Goal: Task Accomplishment & Management: Complete application form

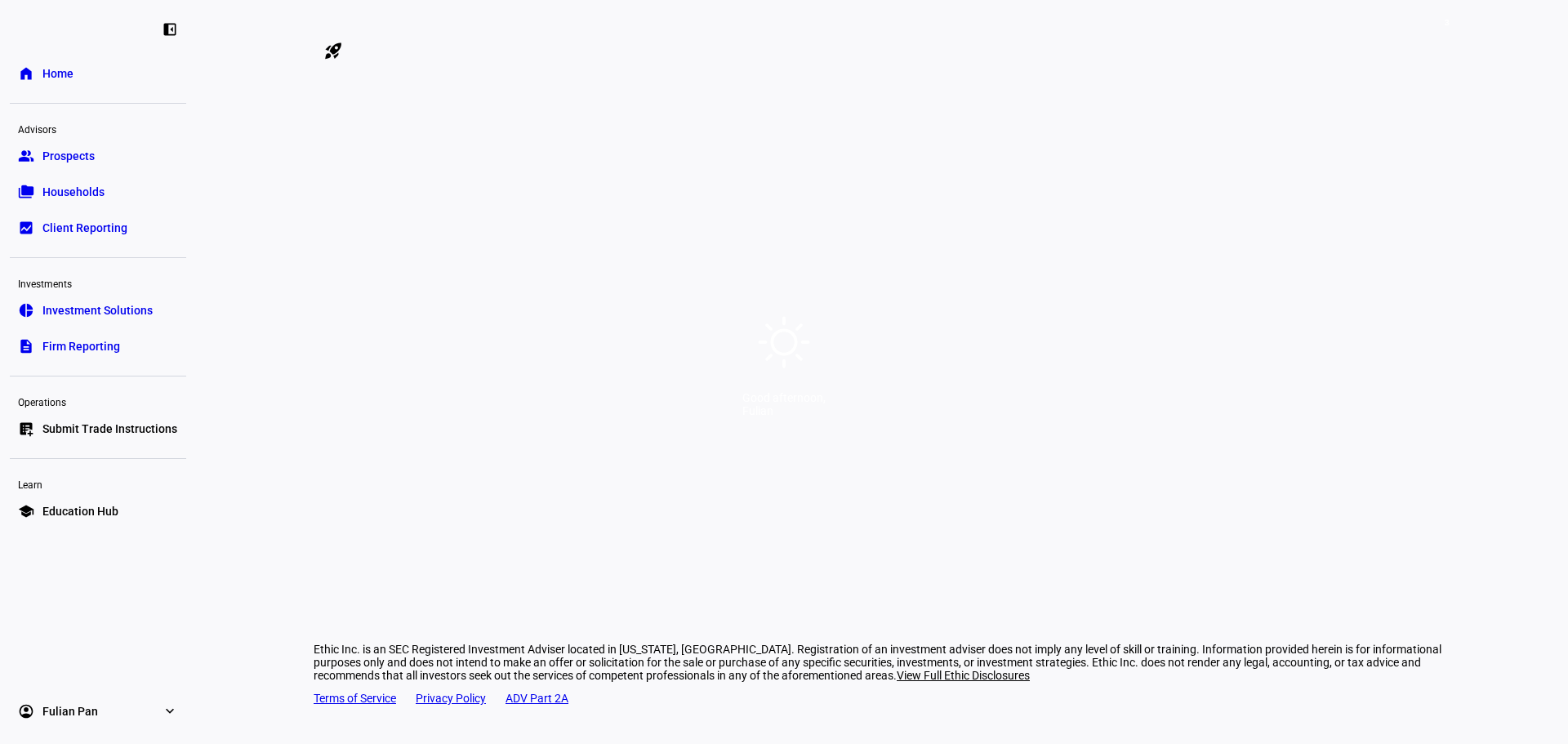
click at [787, 404] on div "Good afternoon," at bounding box center [784, 398] width 83 height 13
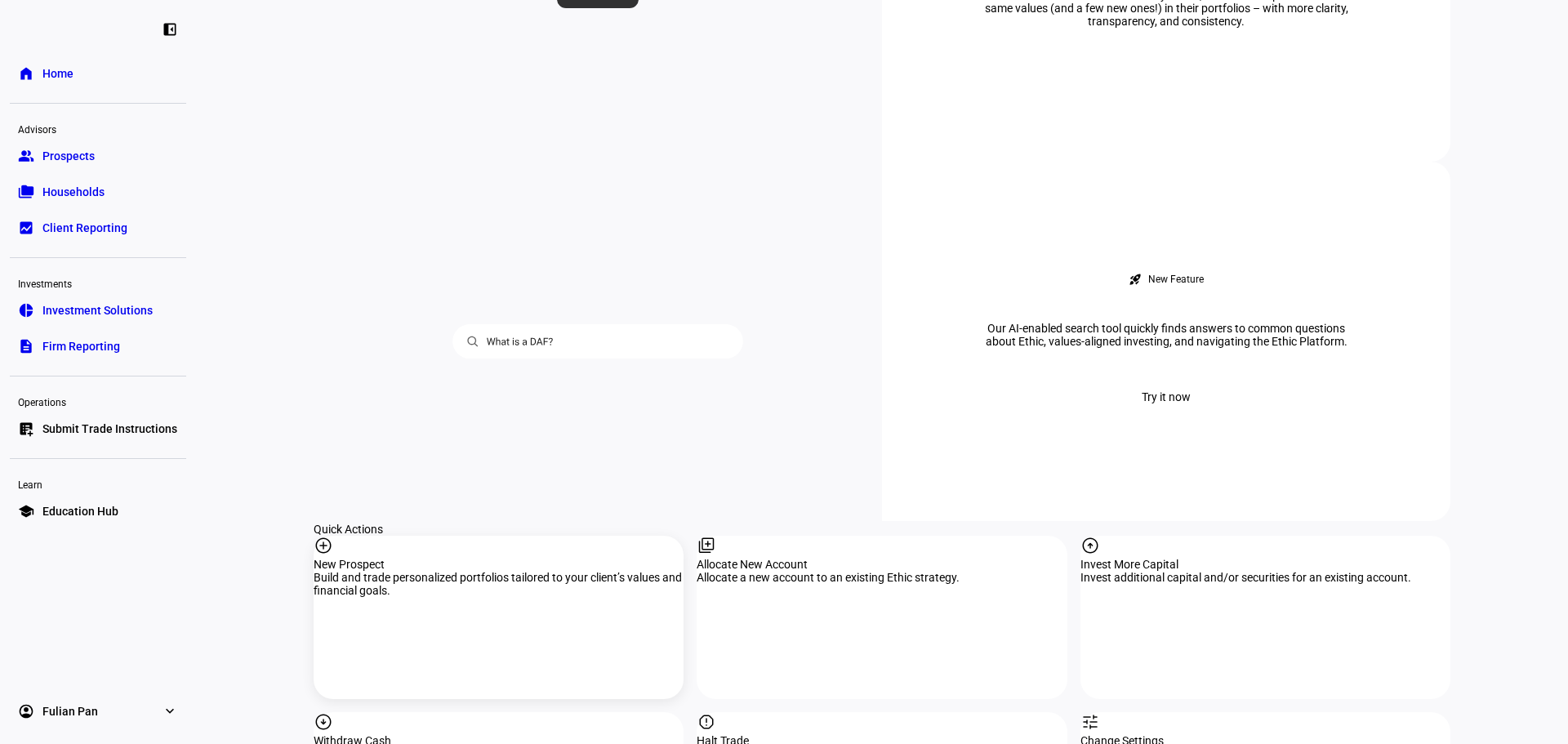
scroll to position [1551, 0]
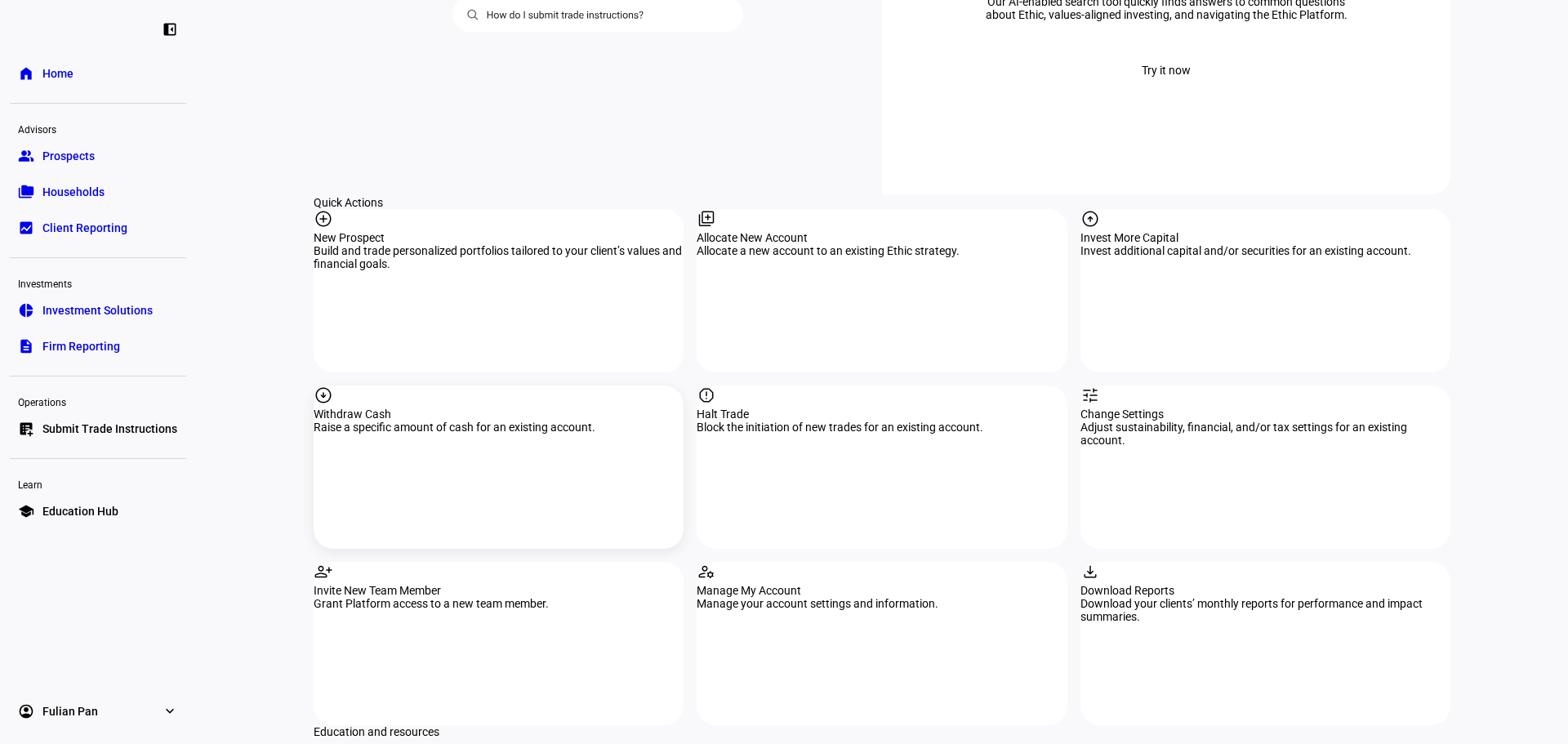
click at [505, 386] on div "arrow_circle_down Withdraw Cash Raise a specific amount of cash for an existing…" at bounding box center [499, 467] width 370 height 163
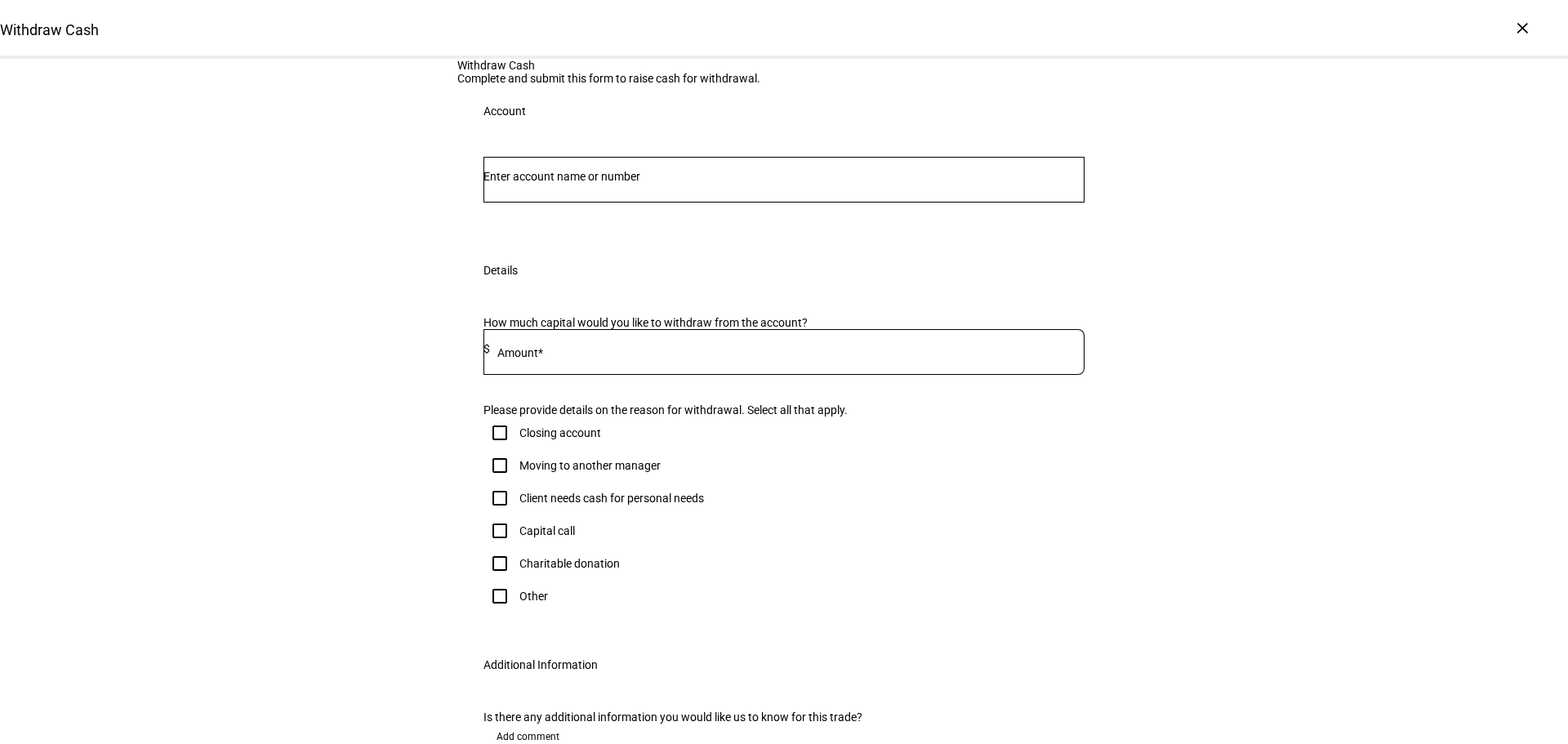
click at [663, 202] on div at bounding box center [784, 180] width 601 height 46
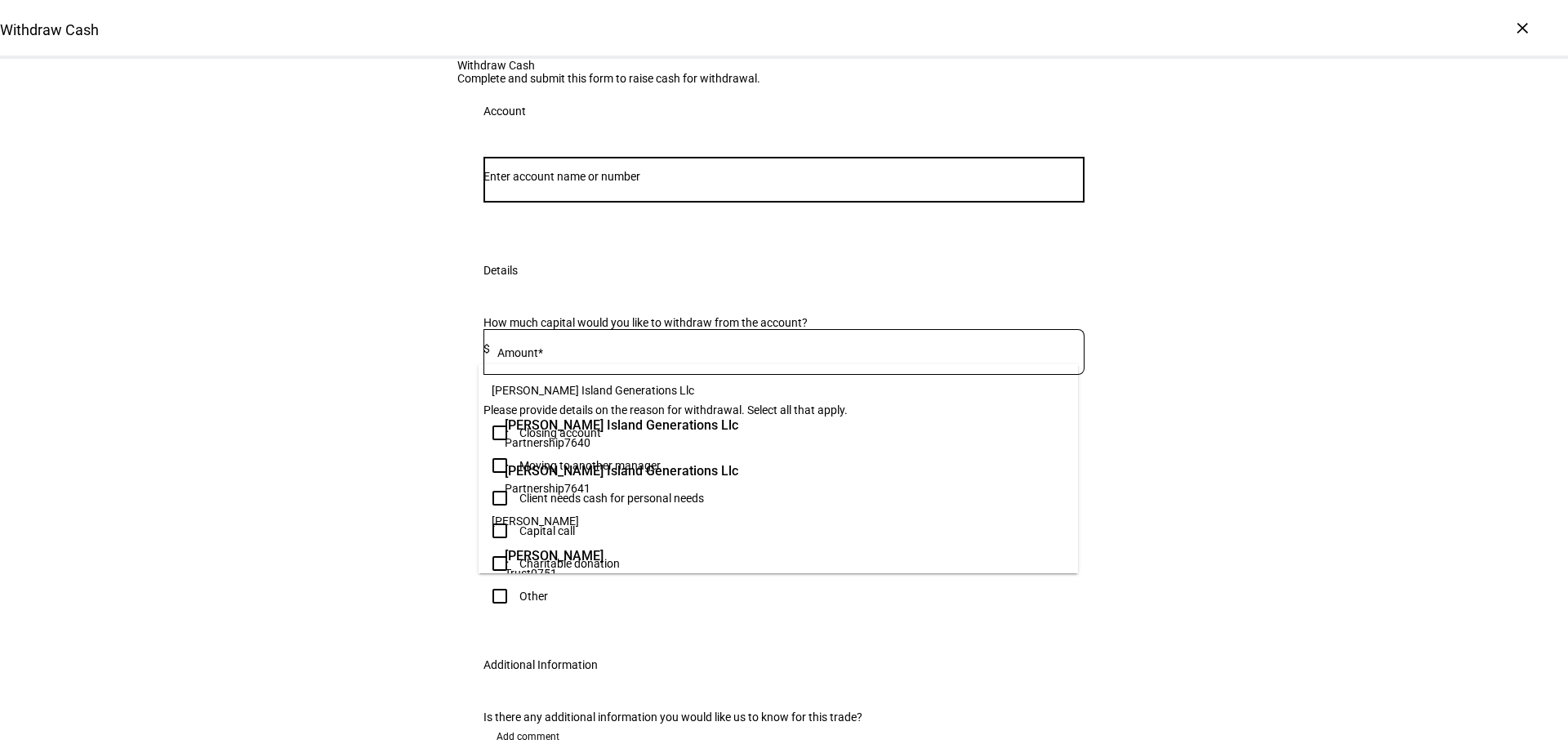
click at [673, 183] on input "Number" at bounding box center [784, 176] width 601 height 13
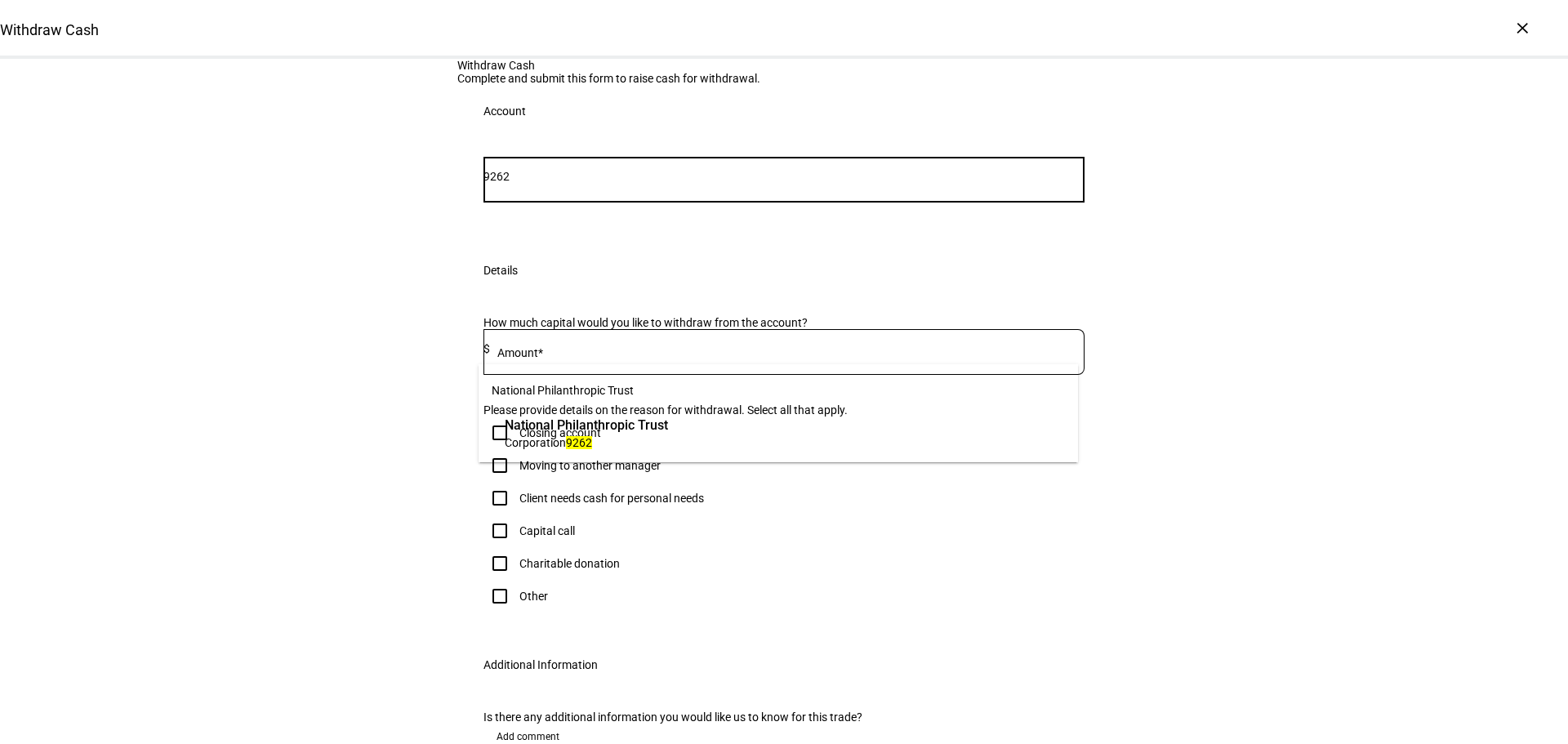
type input "9262"
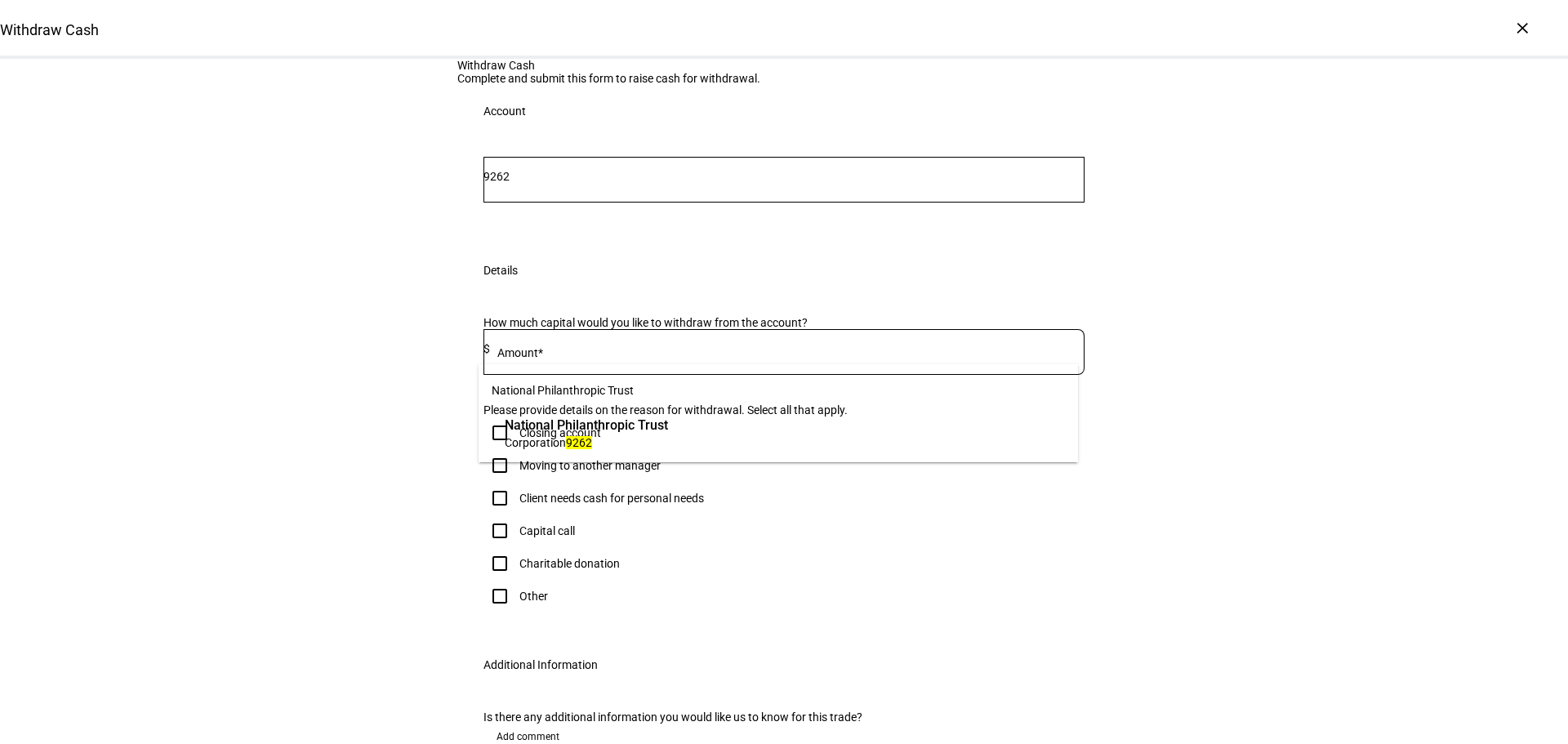
click at [668, 418] on span "National Philanthropic Trust" at bounding box center [587, 424] width 163 height 18
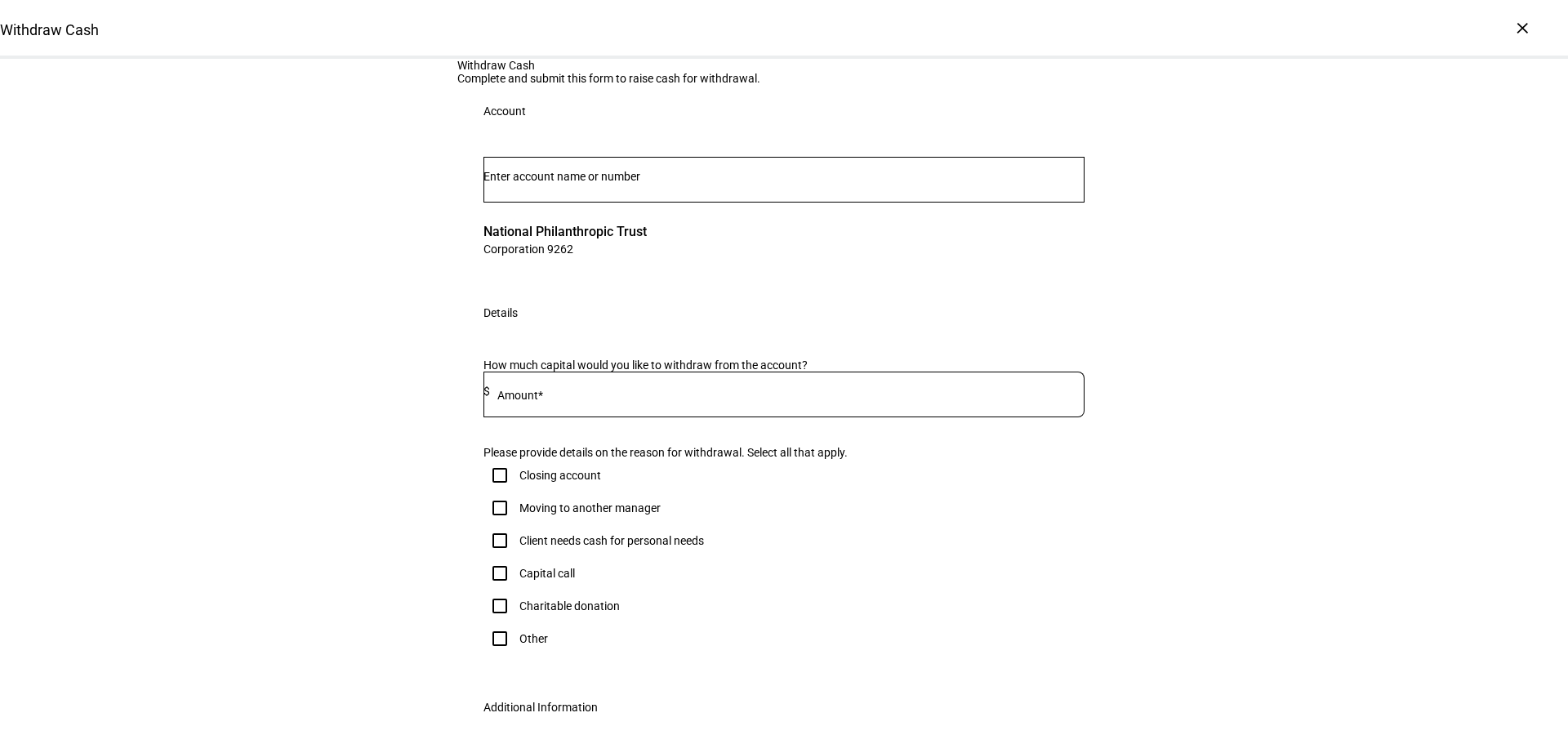
click at [280, 397] on div "Withdraw Cash Complete and submit this form to raise cash for withdrawal. Accou…" at bounding box center [784, 457] width 1568 height 798
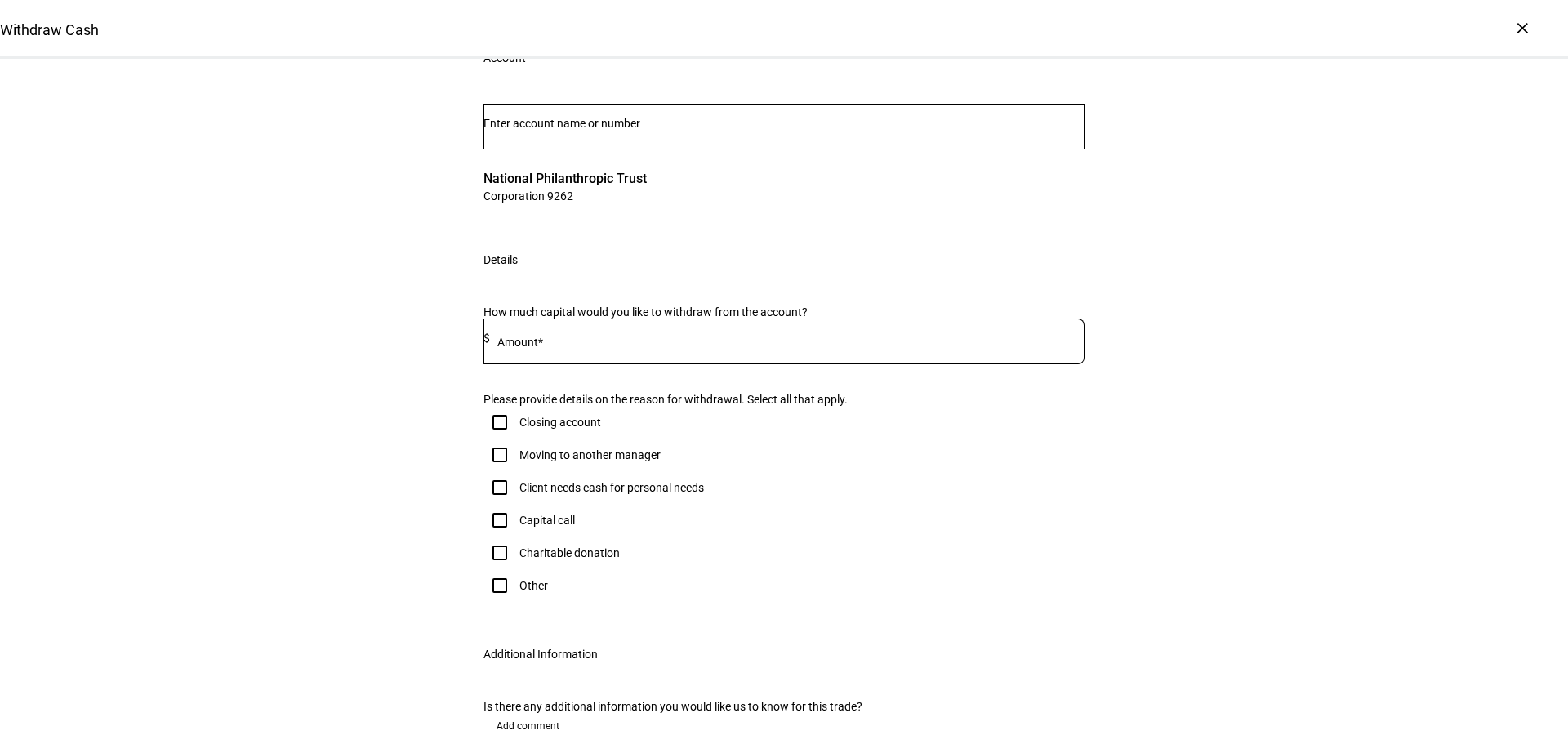
scroll to position [82, 0]
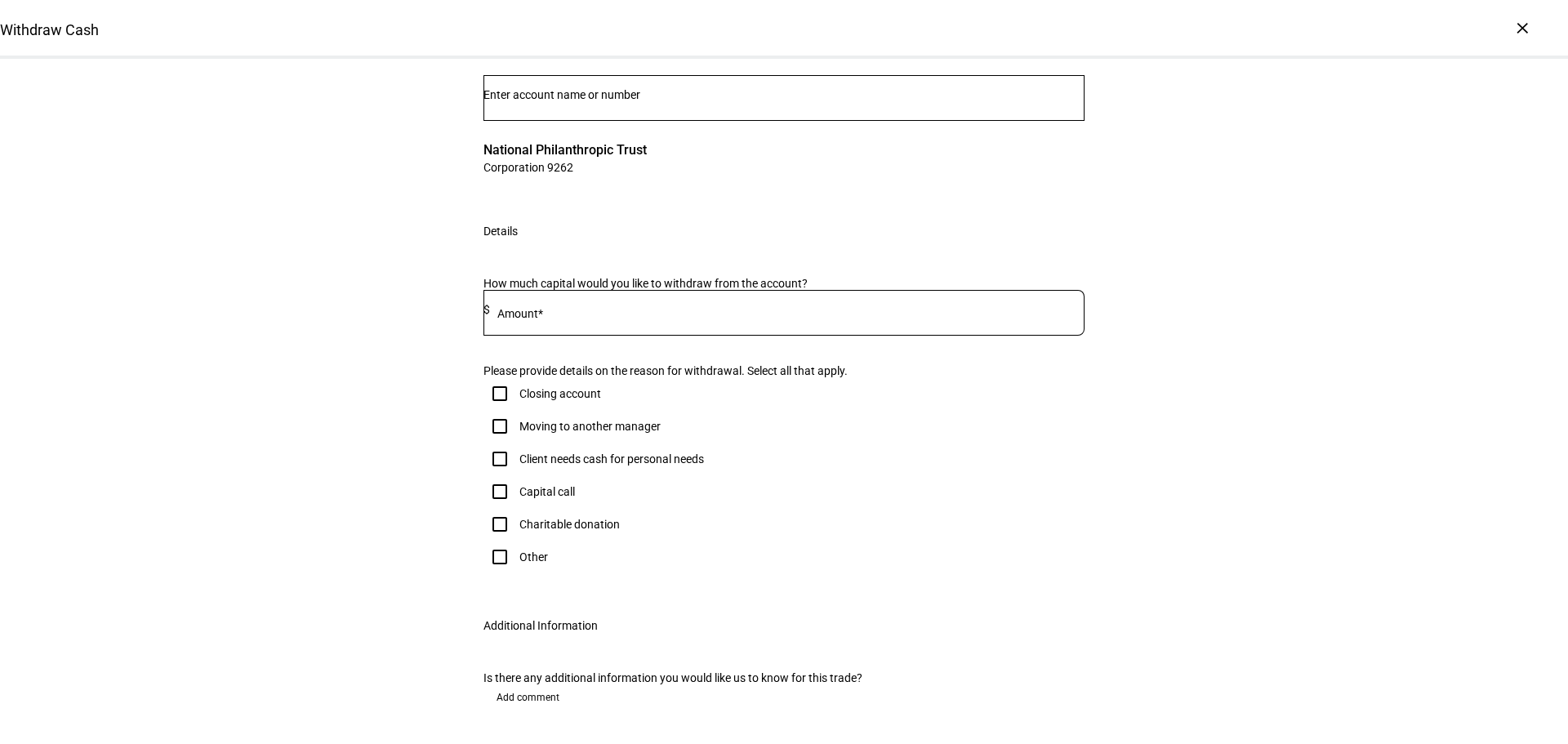
click at [612, 335] on div at bounding box center [787, 312] width 595 height 46
click at [614, 316] on input at bounding box center [787, 310] width 595 height 13
type input "48,000"
click at [258, 399] on div "Withdraw Cash Complete and submit this form to raise cash for withdrawal. Accou…" at bounding box center [784, 376] width 1568 height 798
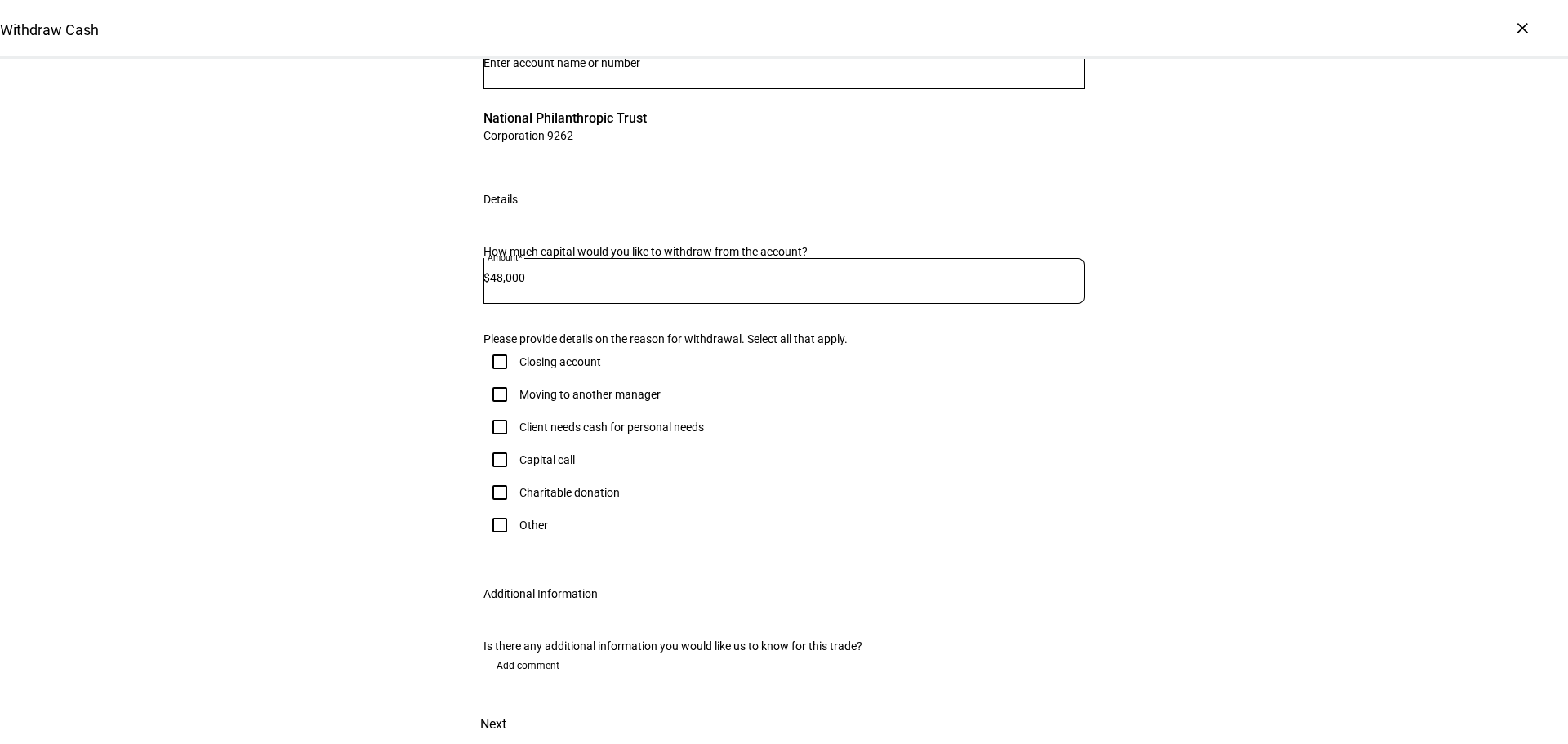
scroll to position [445, 0]
click at [543, 421] on div "Client needs cash for personal needs" at bounding box center [611, 427] width 184 height 13
click at [516, 410] on input "Client needs cash for personal needs" at bounding box center [499, 427] width 33 height 33
checkbox input "true"
click at [506, 705] on span "Next" at bounding box center [493, 724] width 27 height 39
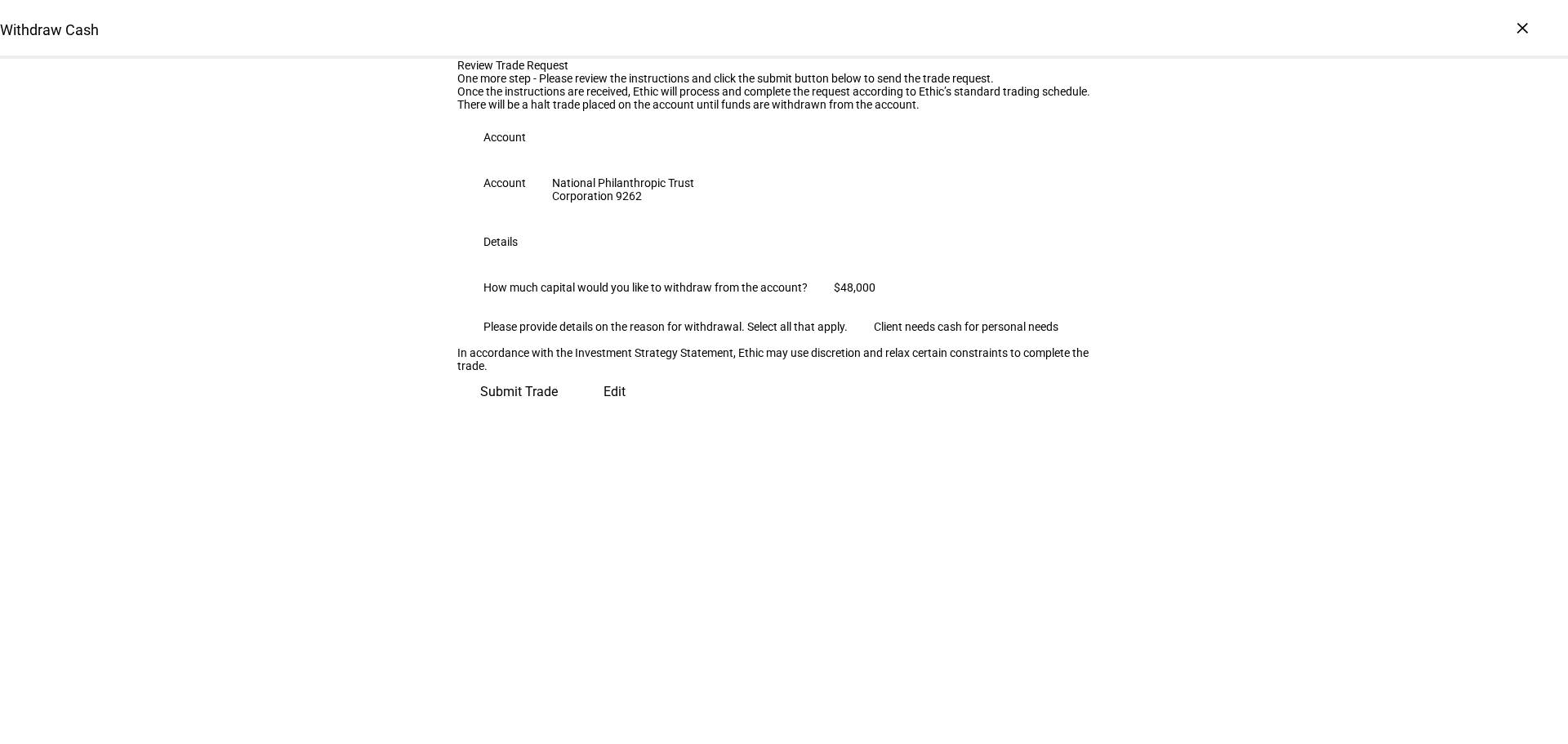
scroll to position [42, 0]
click at [557, 411] on span "Submit Trade" at bounding box center [519, 391] width 78 height 39
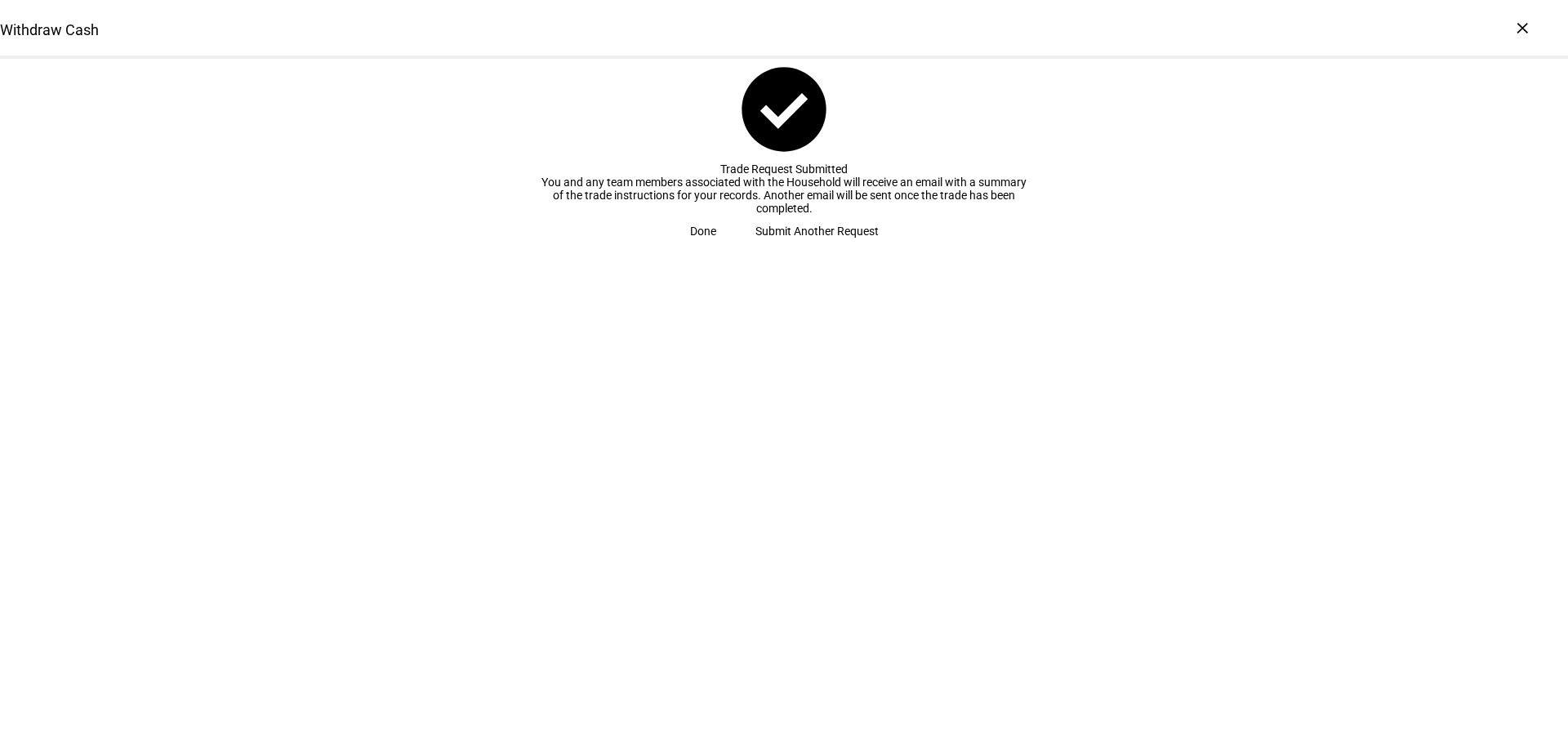
click at [756, 247] on span "Submit Another Request" at bounding box center [817, 231] width 124 height 33
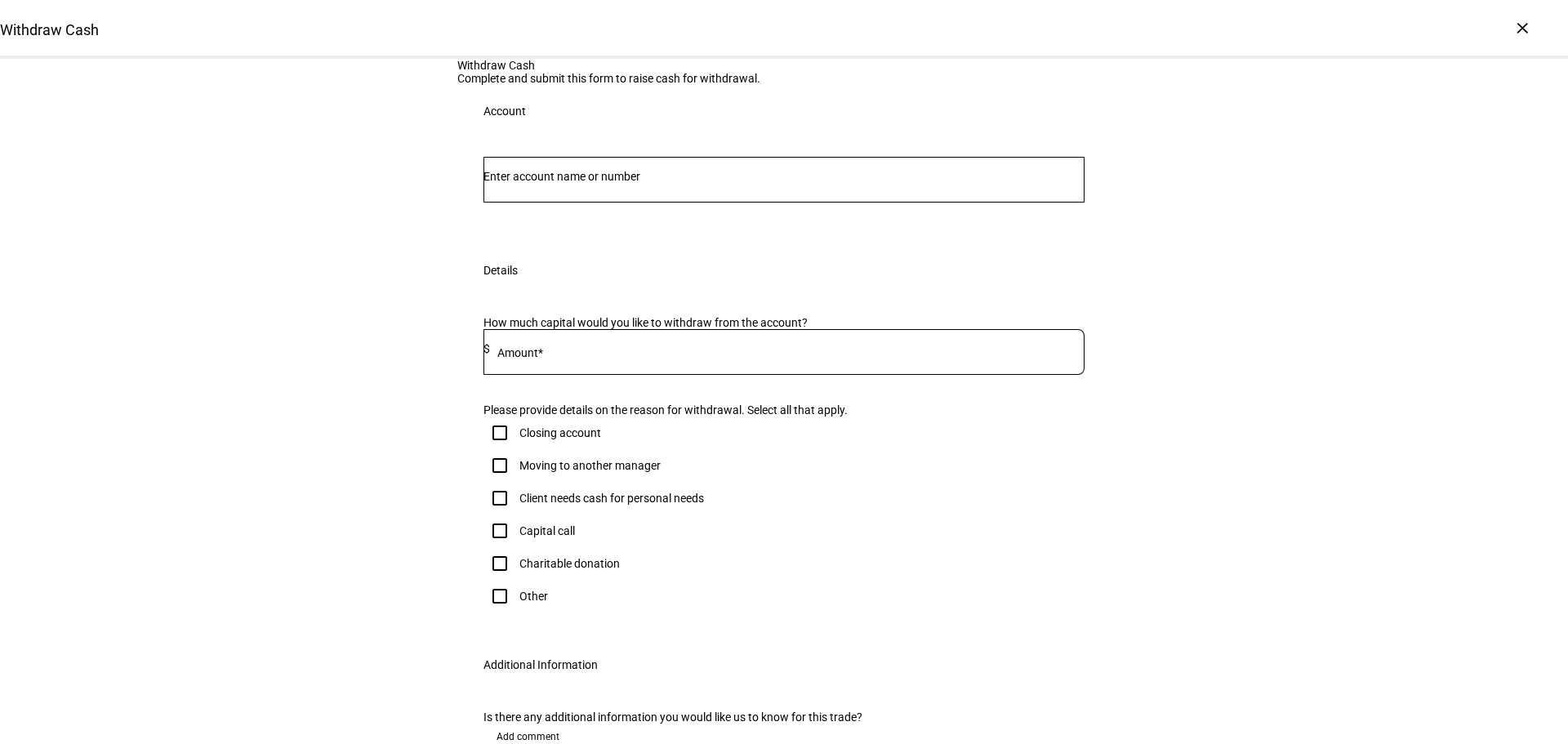
click at [548, 183] on input "Number" at bounding box center [784, 176] width 601 height 13
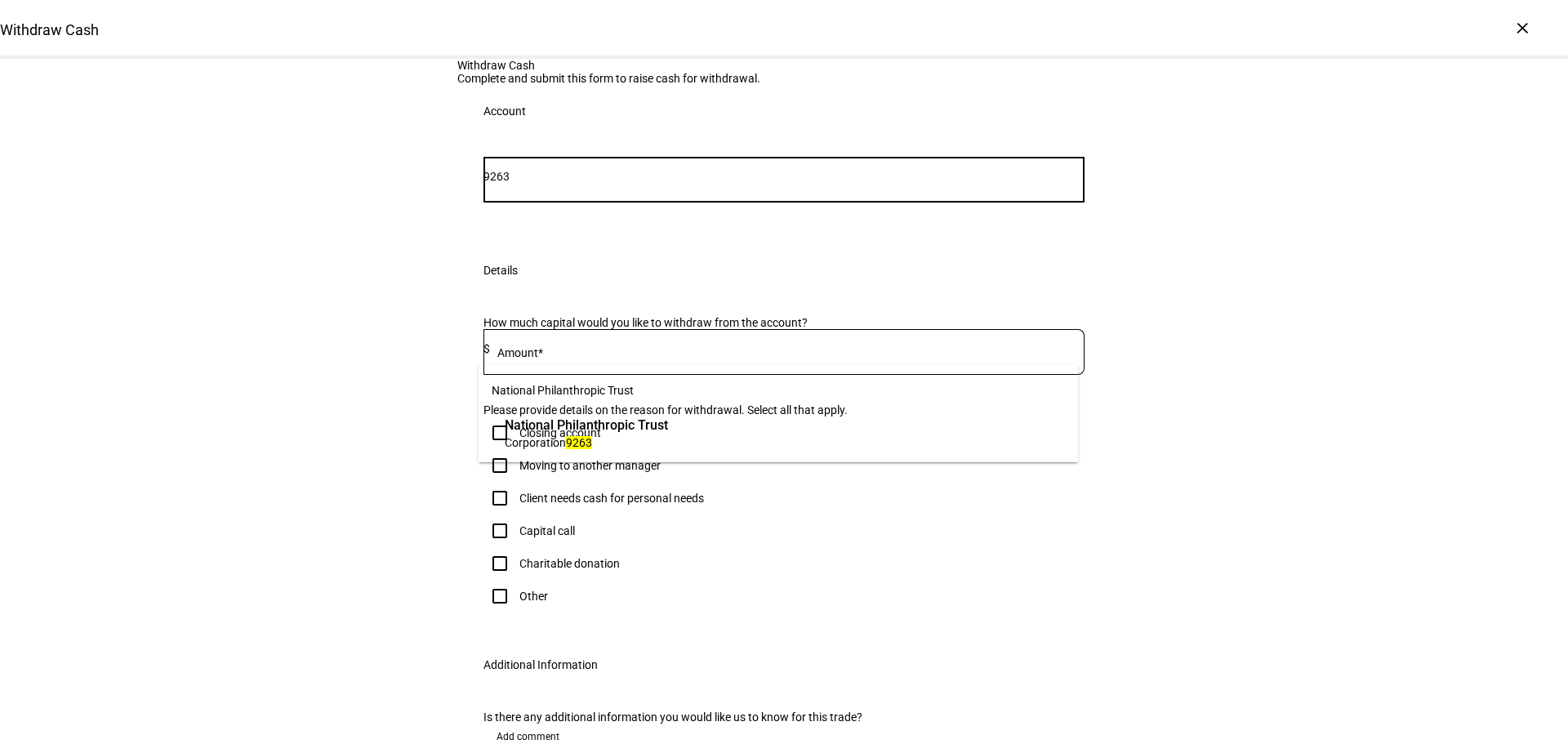
type input "9263"
click at [556, 443] on span "Corporation" at bounding box center [535, 443] width 61 height 13
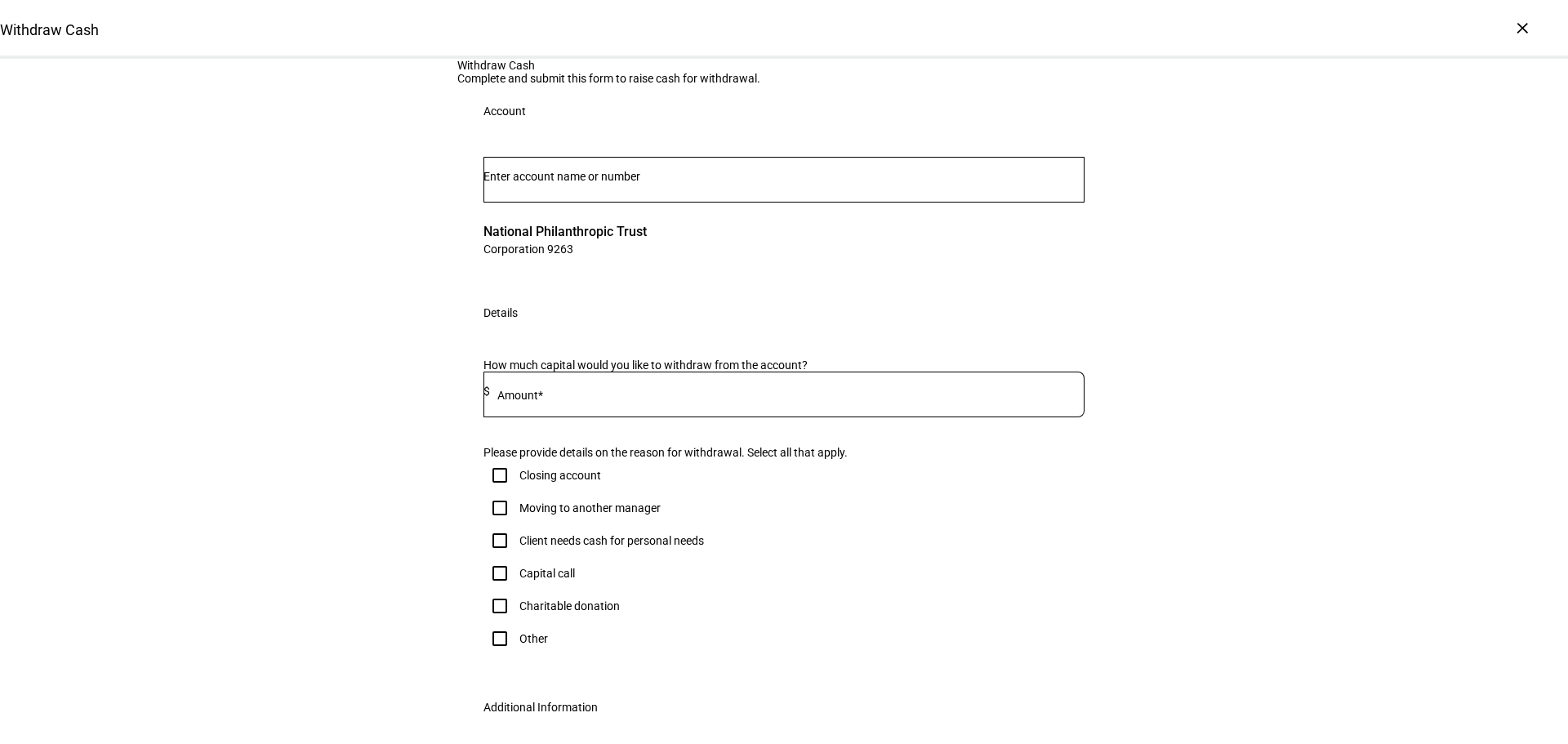
click at [557, 398] on input at bounding box center [787, 391] width 595 height 13
type input "45,000"
click at [280, 536] on div "Withdraw Cash Complete and submit this form to raise cash for withdrawal. Accou…" at bounding box center [784, 457] width 1568 height 798
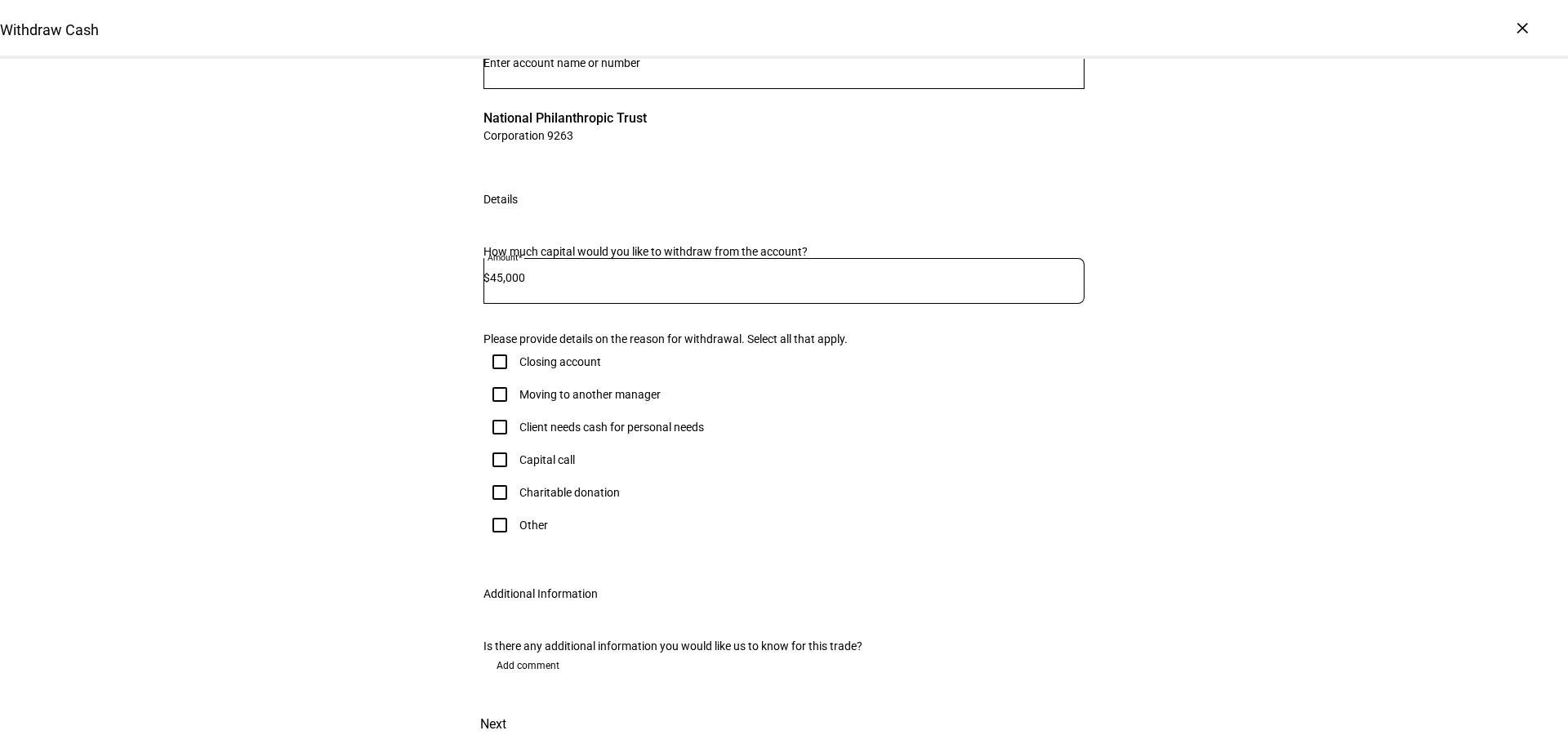
click at [557, 433] on div "Client needs cash for personal needs" at bounding box center [611, 427] width 184 height 13
click at [516, 443] on input "Client needs cash for personal needs" at bounding box center [499, 427] width 33 height 33
checkbox input "true"
click at [529, 705] on span at bounding box center [493, 724] width 71 height 39
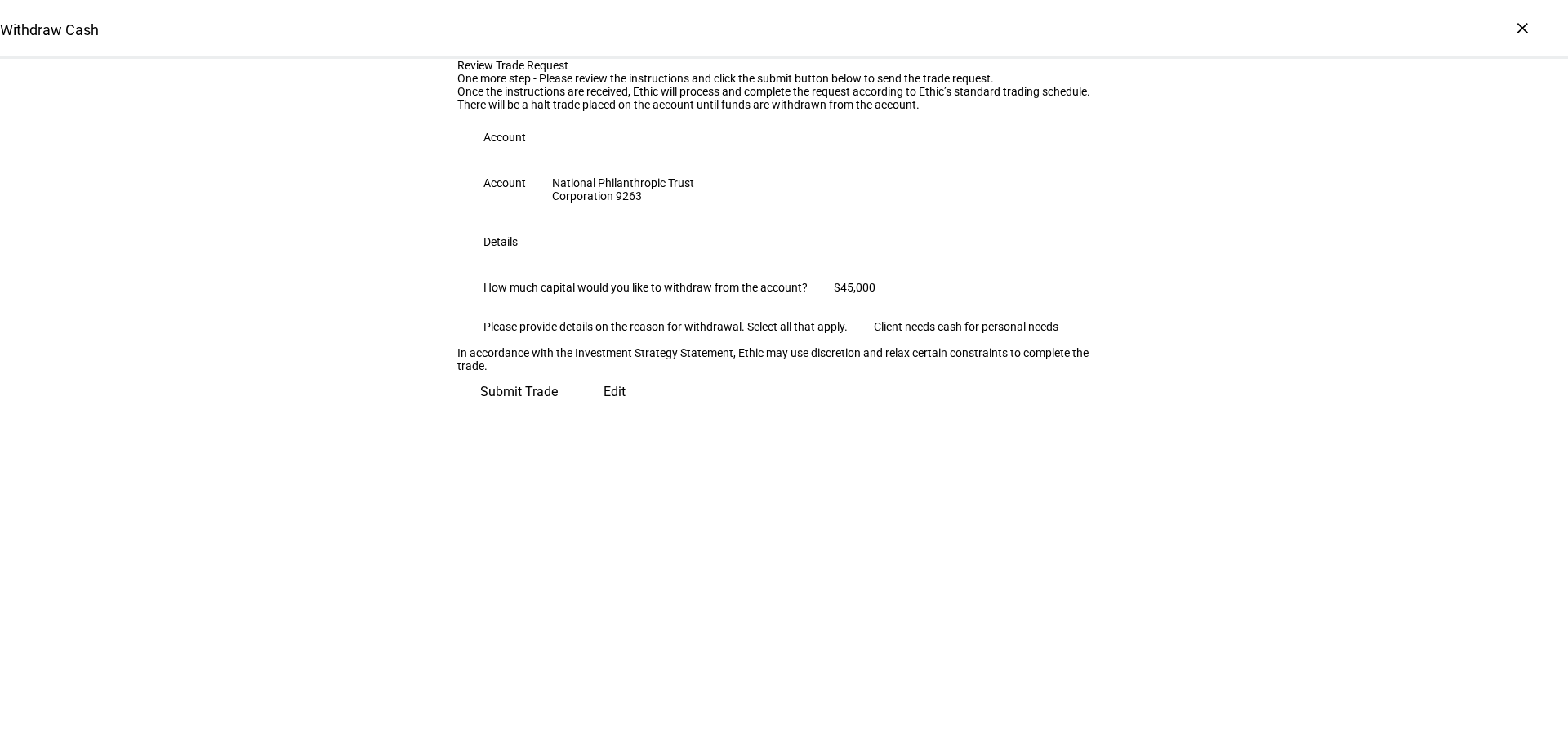
scroll to position [42, 0]
click at [557, 411] on span "Submit Trade" at bounding box center [519, 391] width 78 height 39
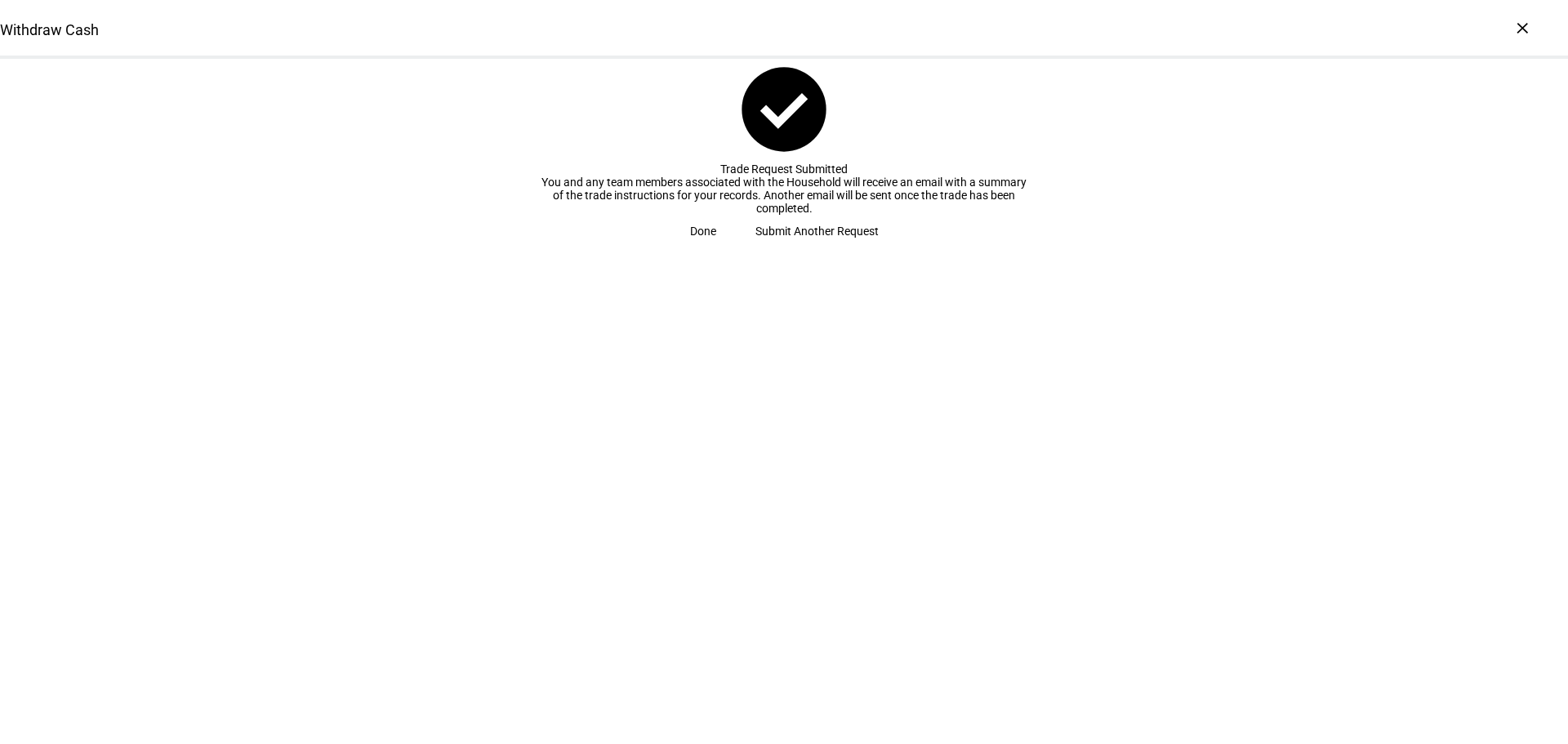
click at [716, 247] on span "Done" at bounding box center [703, 231] width 27 height 33
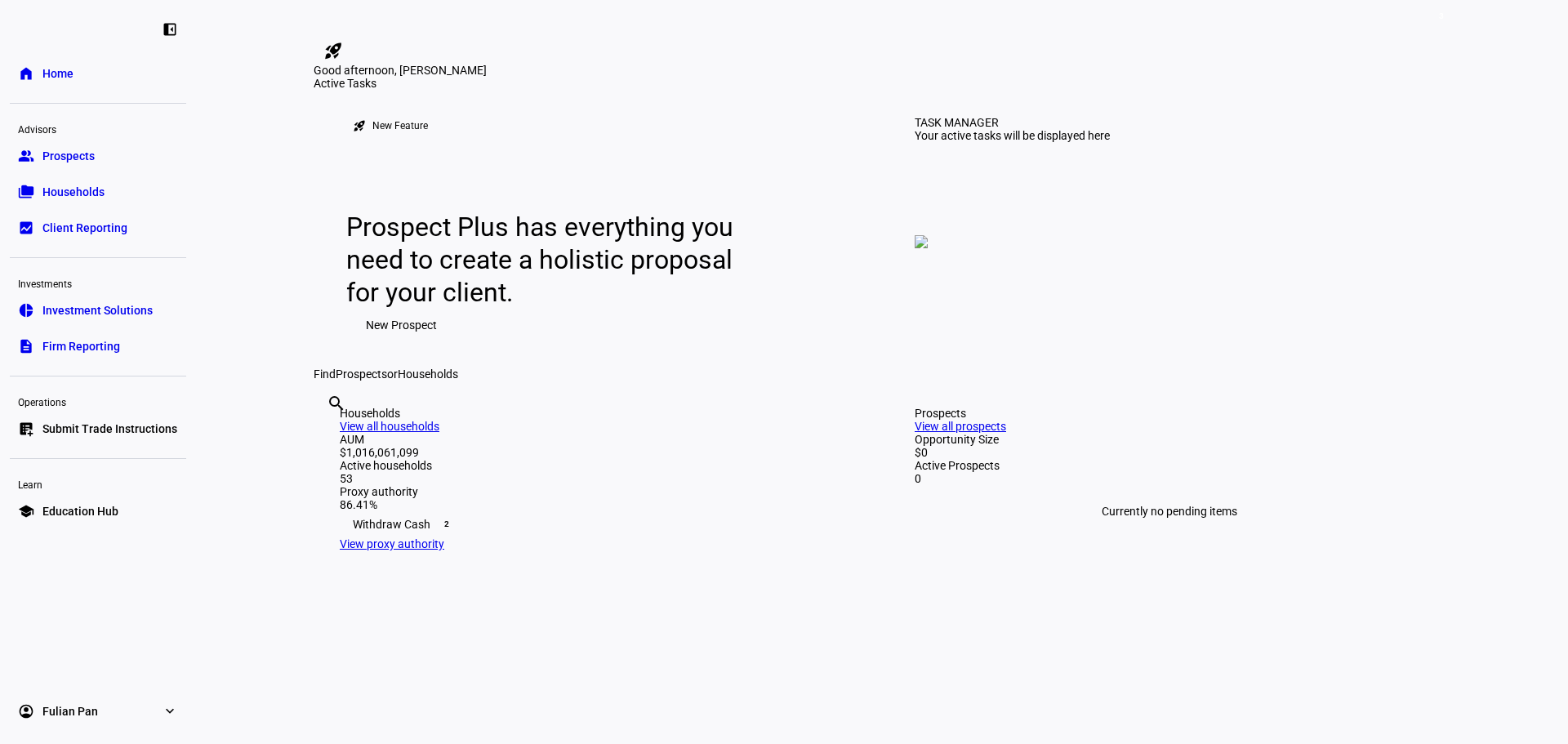
scroll to position [326, 0]
